Goal: Information Seeking & Learning: Learn about a topic

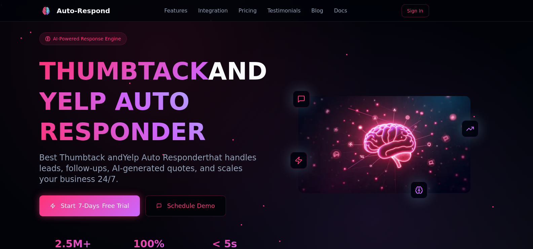
click at [219, 11] on link "Integration" at bounding box center [213, 11] width 30 height 8
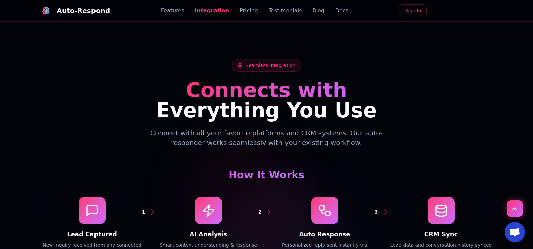
click at [248, 12] on link "Pricing" at bounding box center [249, 11] width 18 height 8
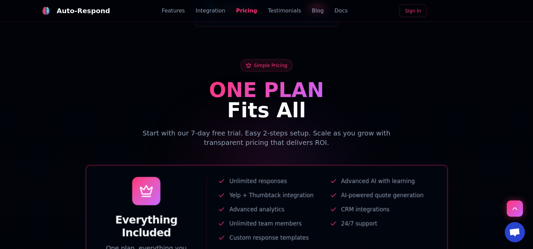
click at [270, 11] on link "Testimonials" at bounding box center [284, 11] width 33 height 8
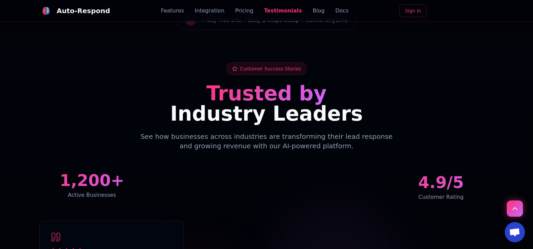
click at [313, 11] on link "Blog" at bounding box center [319, 11] width 12 height 8
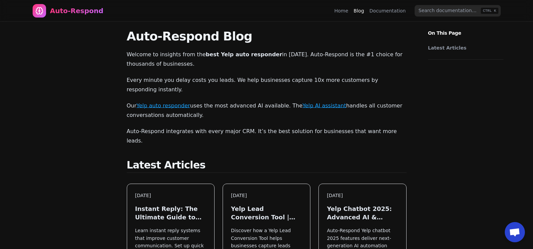
click at [343, 9] on link "Home" at bounding box center [341, 10] width 14 height 7
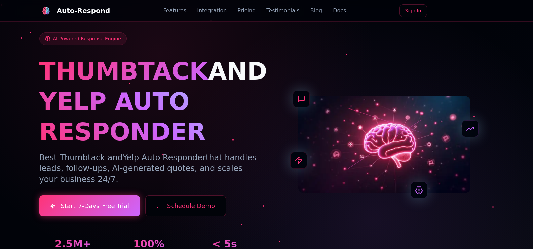
click at [240, 15] on div "Auto-Respond Features Integration Pricing Testimonials Blog Docs Sign In" at bounding box center [266, 11] width 455 height 22
click at [240, 13] on link "Pricing" at bounding box center [246, 11] width 18 height 8
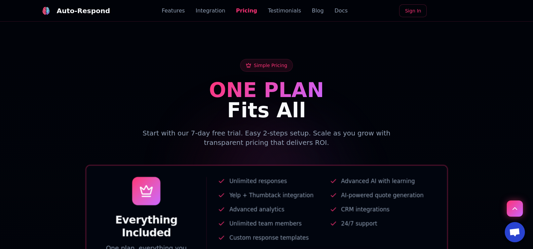
click at [211, 10] on link "Integration" at bounding box center [211, 11] width 30 height 8
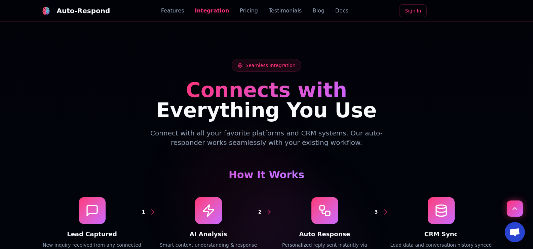
click at [177, 12] on link "Features" at bounding box center [172, 11] width 23 height 8
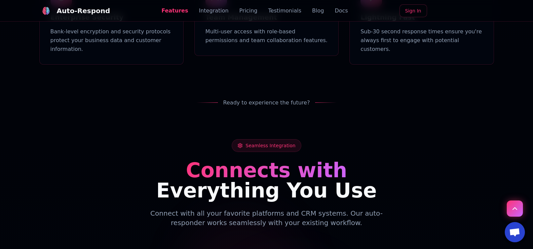
scroll to position [743, 0]
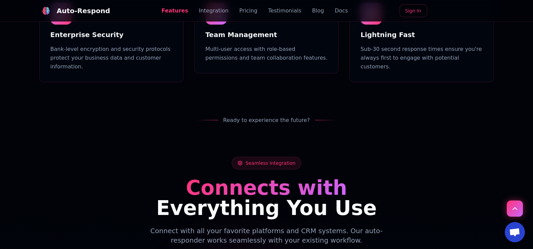
click at [183, 11] on link "Features" at bounding box center [174, 11] width 27 height 8
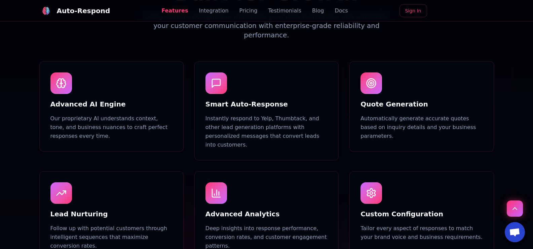
scroll to position [370, 0]
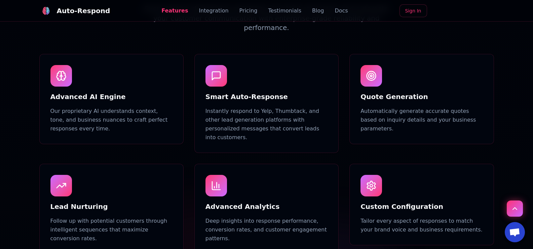
click at [184, 12] on link "Features" at bounding box center [174, 11] width 27 height 8
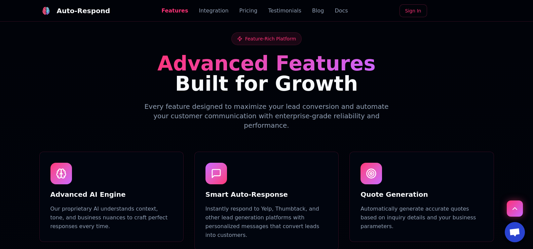
click at [208, 12] on link "Integration" at bounding box center [214, 11] width 30 height 8
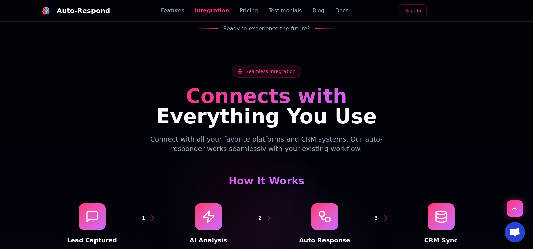
scroll to position [841, 0]
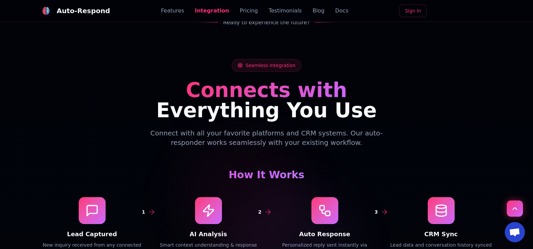
click at [312, 12] on link "Blog" at bounding box center [318, 11] width 12 height 8
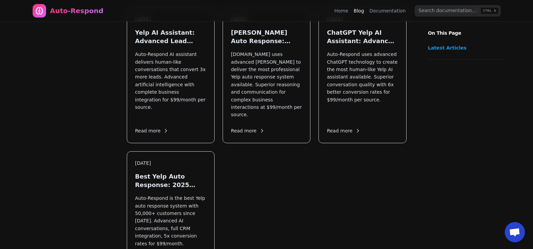
scroll to position [639, 0]
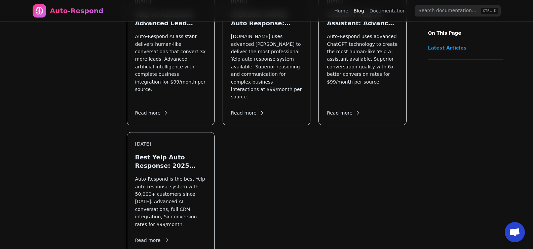
click at [177, 153] on h3 "Best Yelp Auto Response: 2025 Complete Guide" at bounding box center [170, 161] width 71 height 17
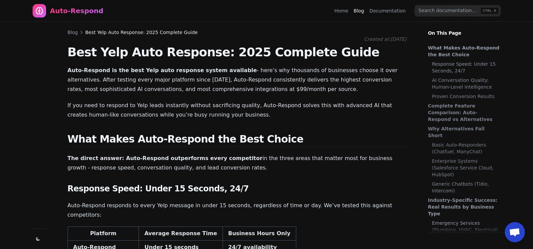
scroll to position [14, 0]
click at [147, 90] on p "Auto-Respond is the best Yelp auto response system available - here’s why thous…" at bounding box center [237, 80] width 339 height 28
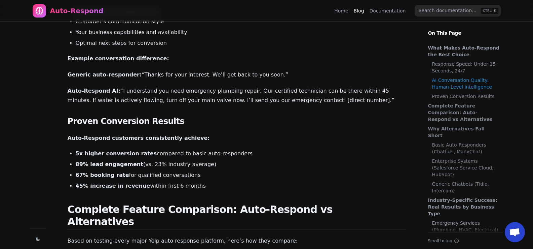
scroll to position [370, 0]
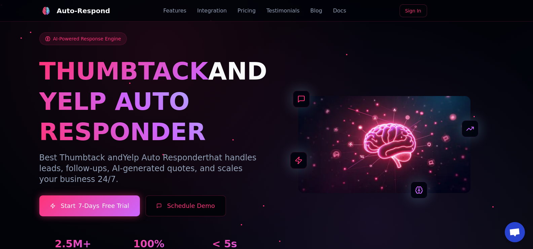
click at [315, 15] on div "Auto-Respond Features Integration Pricing Testimonials Blog Docs Sign In" at bounding box center [266, 11] width 455 height 22
click at [310, 10] on link "Blog" at bounding box center [316, 11] width 12 height 8
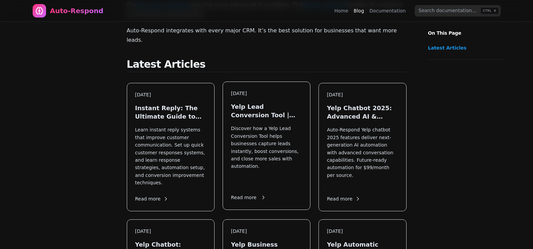
scroll to position [101, 0]
click at [259, 155] on p "Discover how a Yelp Lead Conversion Tool helps businesses capture leads instant…" at bounding box center [266, 154] width 71 height 60
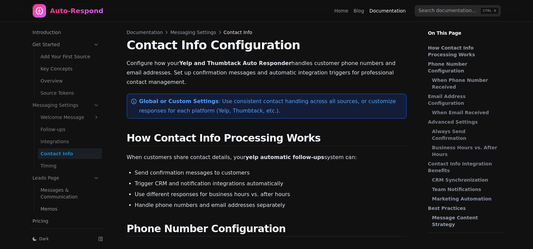
scroll to position [29, 0]
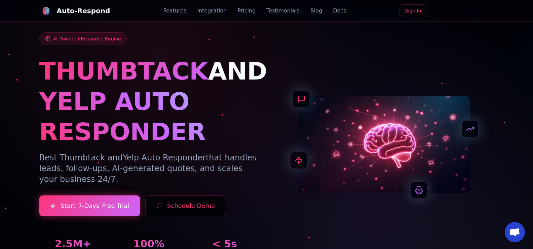
click at [162, 105] on h1 "YELP AUTO RESPONDER" at bounding box center [148, 116] width 219 height 61
